Goal: Task Accomplishment & Management: Use online tool/utility

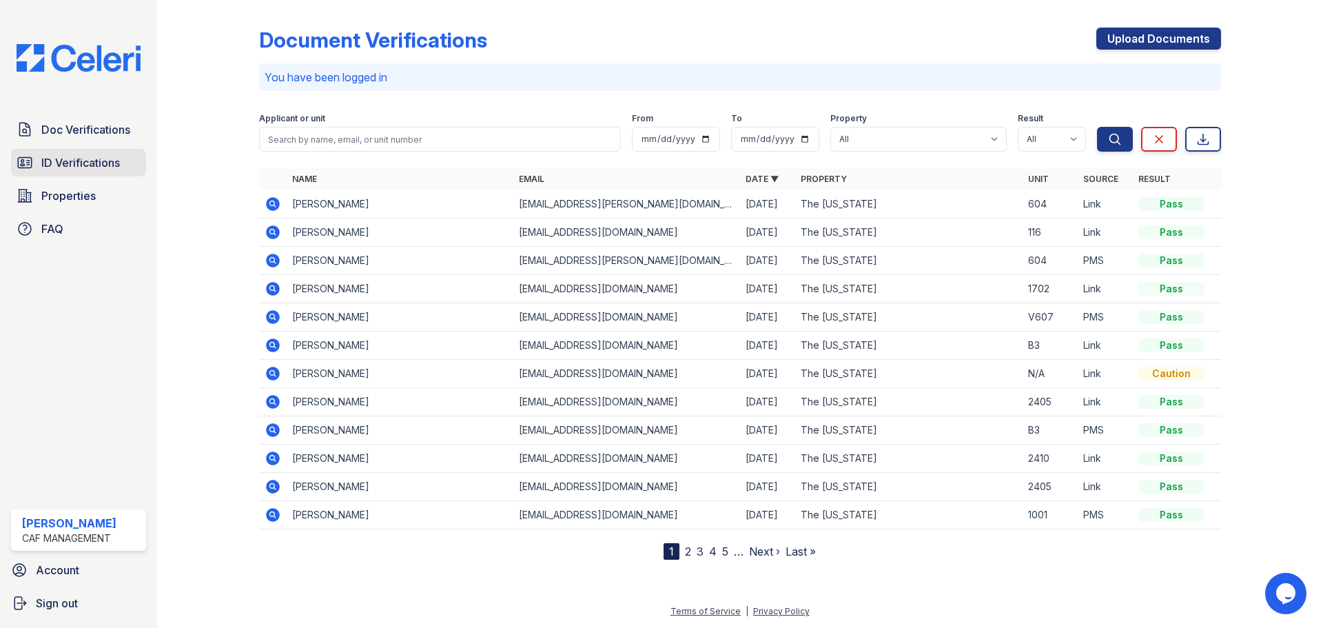
click at [101, 167] on span "ID Verifications" at bounding box center [80, 162] width 79 height 17
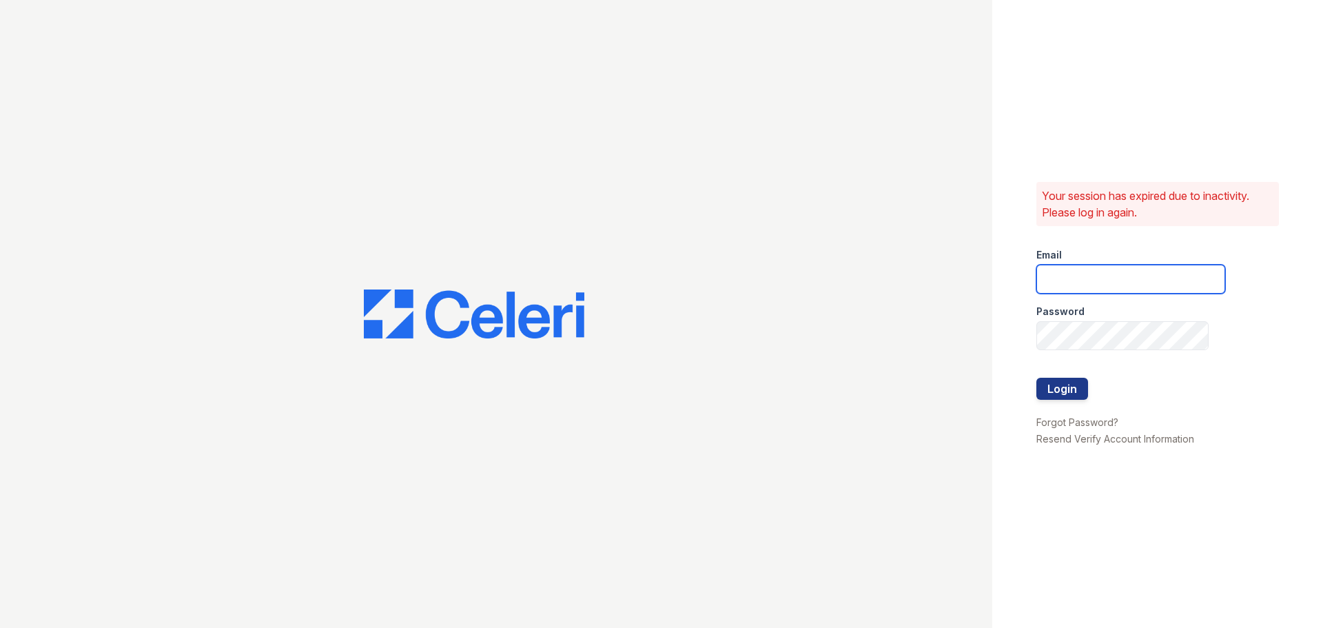
type input "washington3@cafmanagement.com"
click at [1047, 391] on button "Login" at bounding box center [1062, 389] width 52 height 22
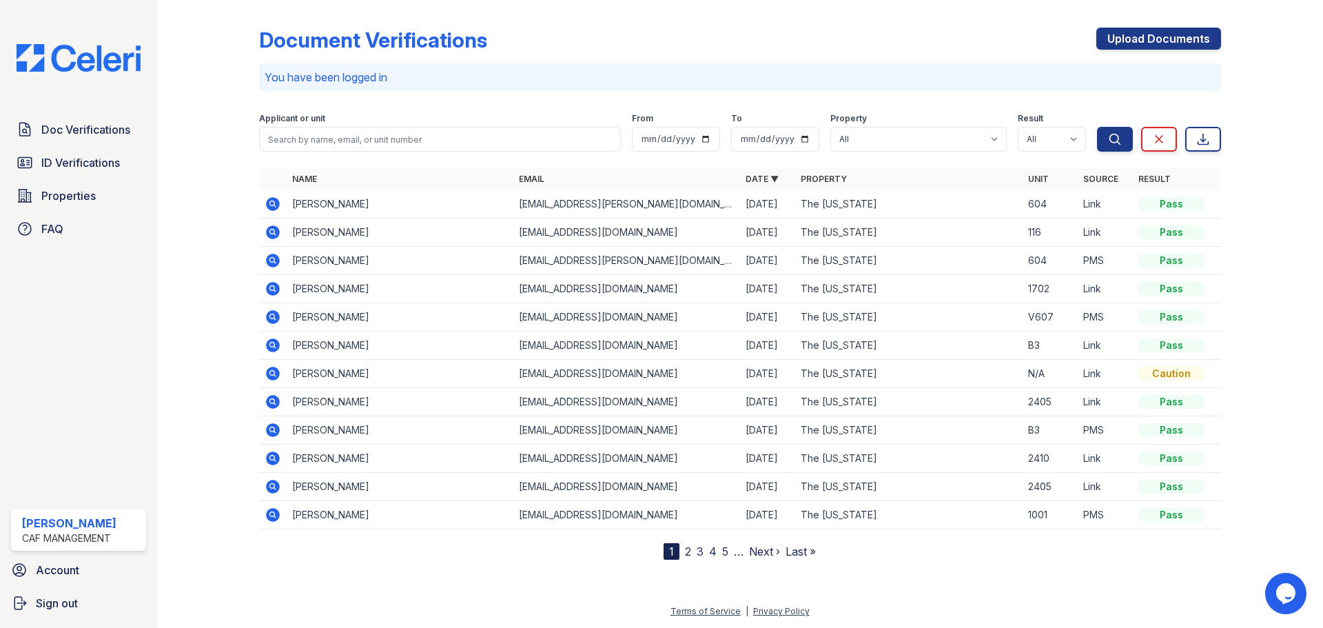
click at [115, 371] on div "Doc Verifications ID Verifications Properties FAQ [PERSON_NAME] CAF Management …" at bounding box center [78, 314] width 157 height 628
click at [101, 342] on div "Doc Verifications ID Verifications Properties FAQ [PERSON_NAME] CAF Management …" at bounding box center [78, 314] width 157 height 628
click at [108, 377] on div "Doc Verifications ID Verifications Properties FAQ [PERSON_NAME] CAF Management …" at bounding box center [78, 314] width 157 height 628
click at [606, 623] on div "Terms of Service | Privacy Policy" at bounding box center [740, 615] width 1122 height 25
